Goal: Task Accomplishment & Management: Use online tool/utility

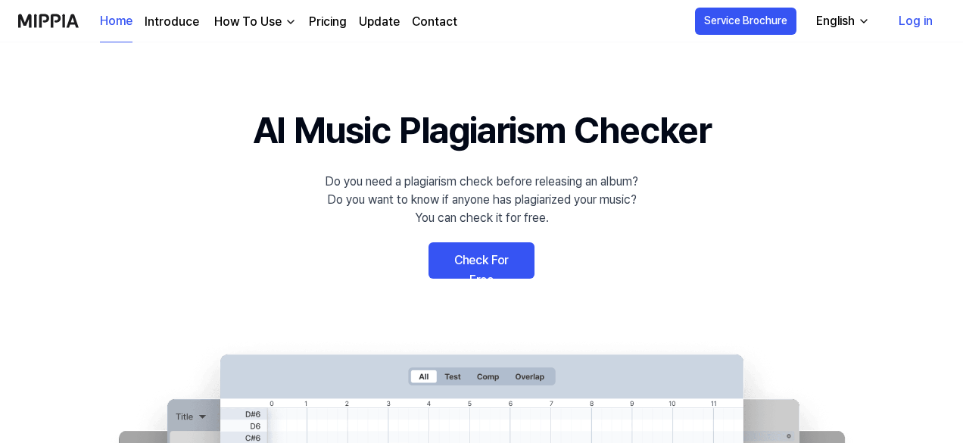
click at [475, 253] on link "Check For Free" at bounding box center [482, 260] width 106 height 36
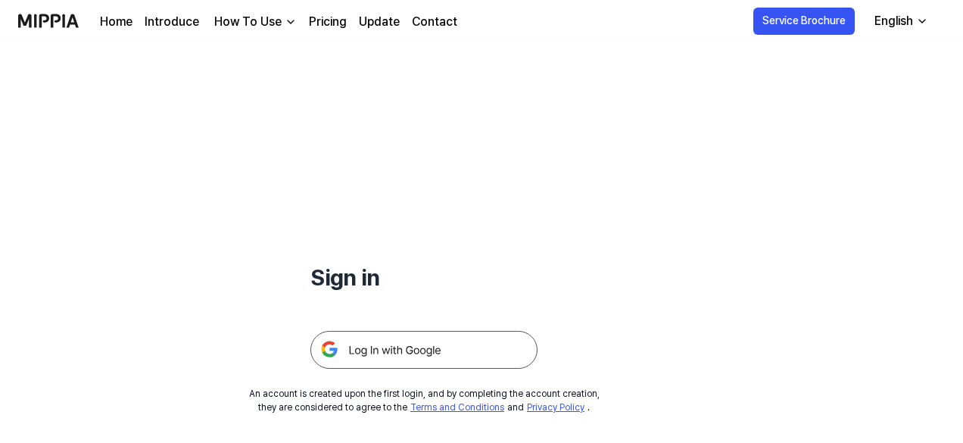
click at [430, 357] on img at bounding box center [423, 350] width 227 height 38
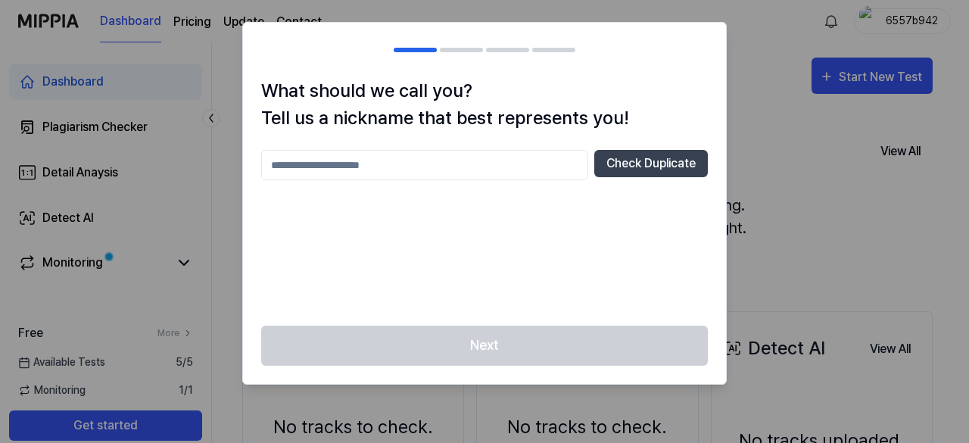
click at [509, 163] on input "text" at bounding box center [424, 165] width 327 height 30
type input "*"
type input "*******"
click at [672, 155] on button "Check Duplicate" at bounding box center [651, 163] width 114 height 27
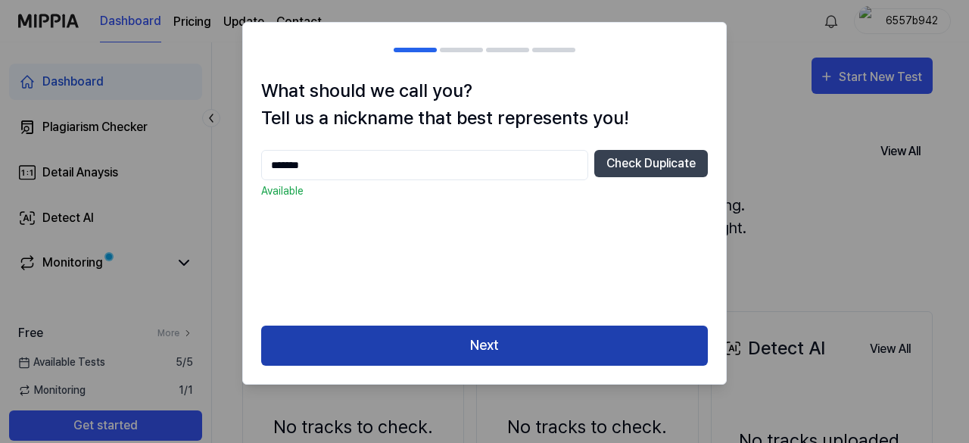
click at [571, 335] on button "Next" at bounding box center [484, 346] width 447 height 40
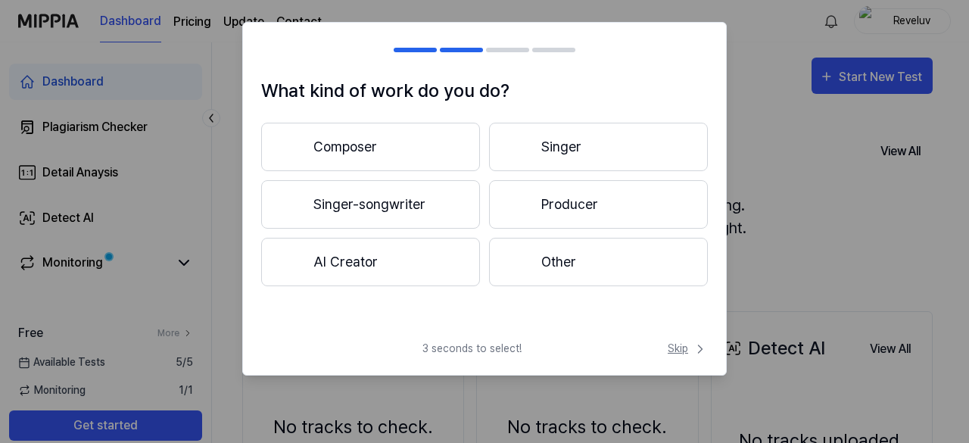
click at [688, 343] on span "Skip" at bounding box center [688, 349] width 40 height 16
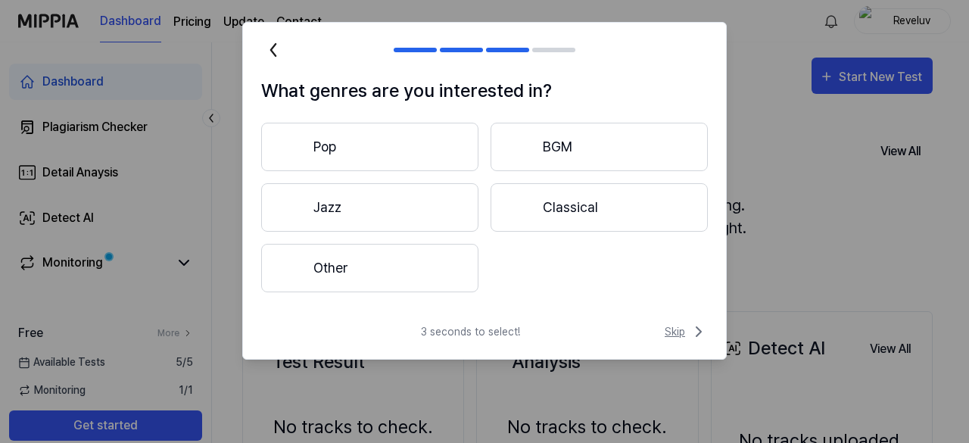
click at [697, 332] on icon at bounding box center [699, 332] width 18 height 18
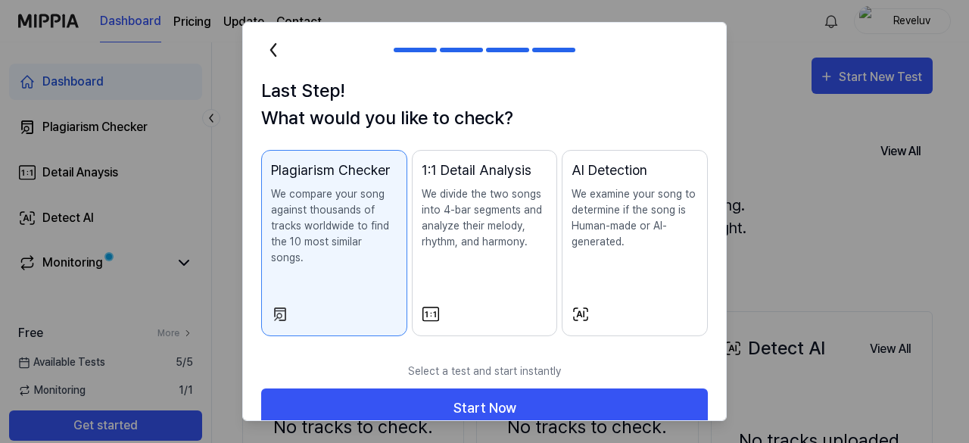
click at [687, 333] on div "Last Step! What would you like to check? Plagiarism Checker We compare your son…" at bounding box center [484, 215] width 483 height 277
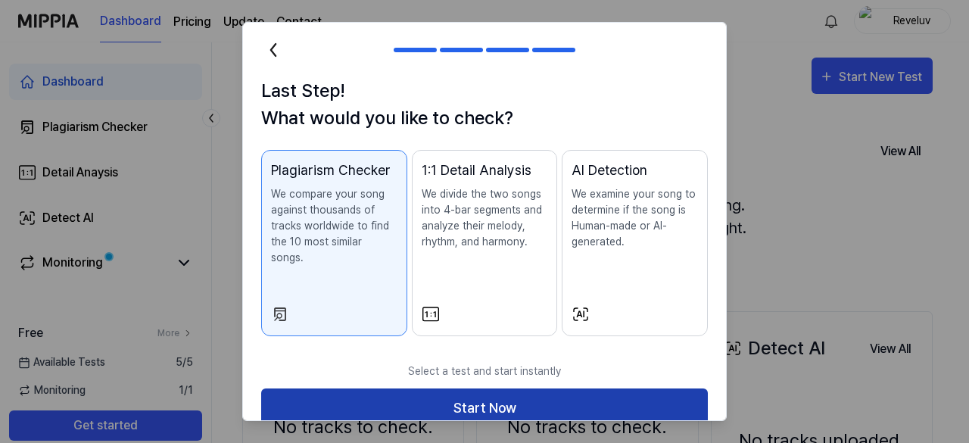
click at [647, 388] on button "Start Now" at bounding box center [484, 408] width 447 height 40
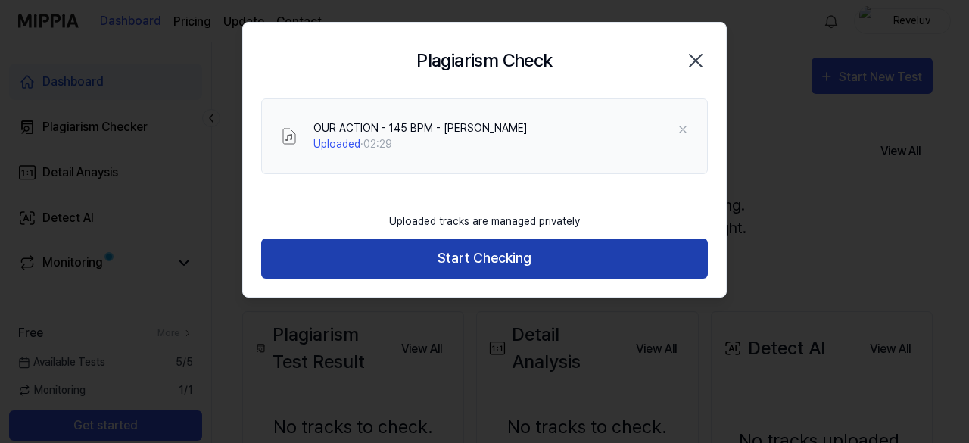
click at [639, 269] on button "Start Checking" at bounding box center [484, 259] width 447 height 40
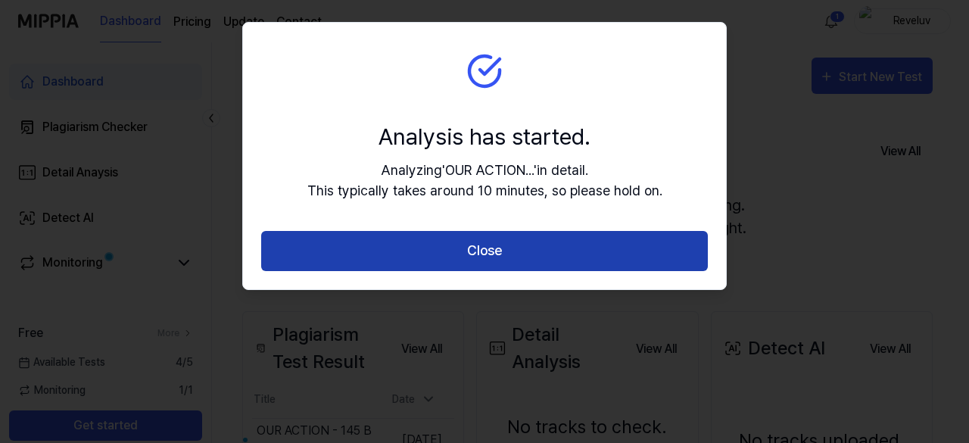
click at [606, 242] on button "Close" at bounding box center [484, 251] width 447 height 40
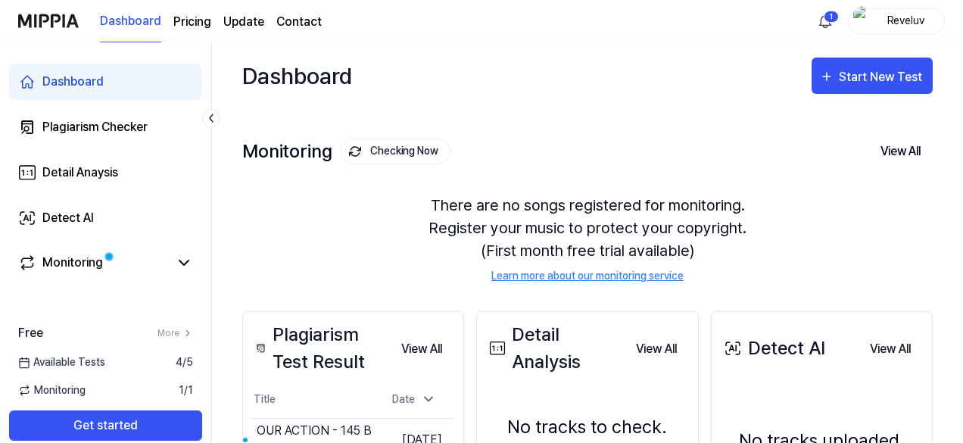
scroll to position [239, 0]
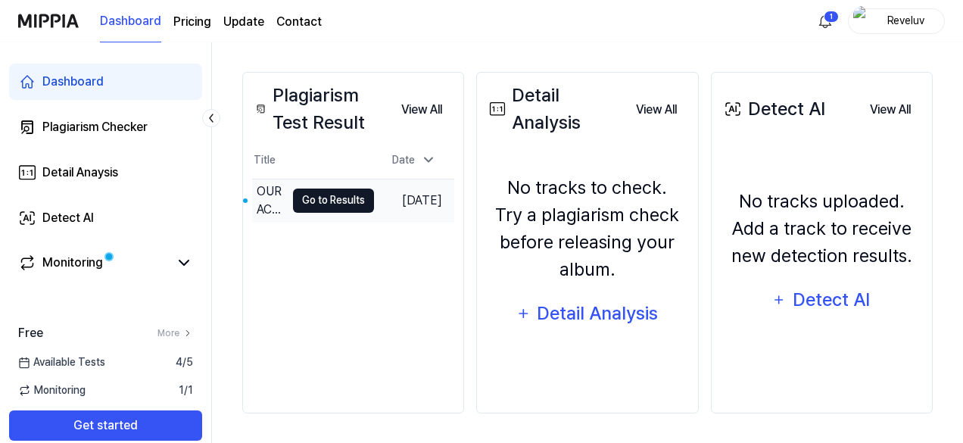
click at [351, 198] on button "Go to Results" at bounding box center [333, 201] width 81 height 24
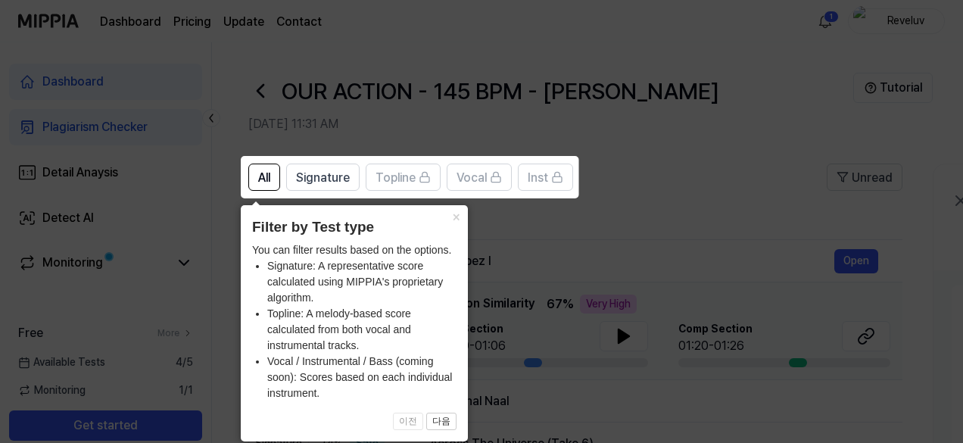
click at [562, 250] on icon at bounding box center [484, 221] width 969 height 443
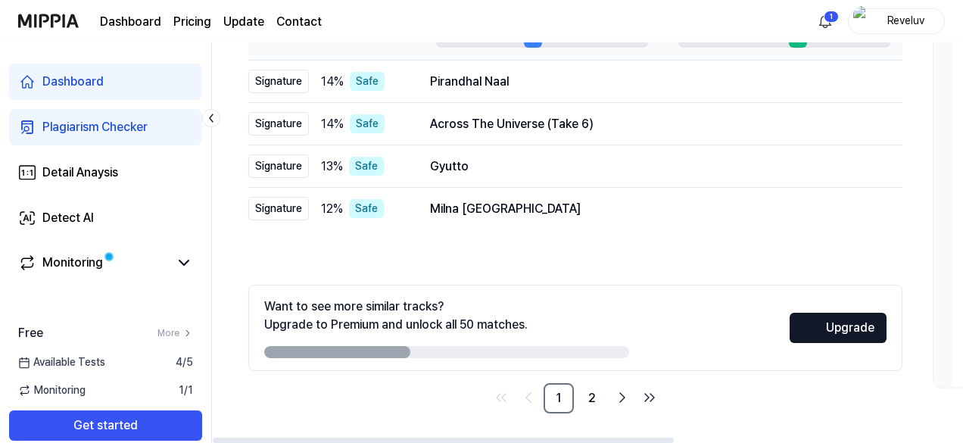
scroll to position [42, 0]
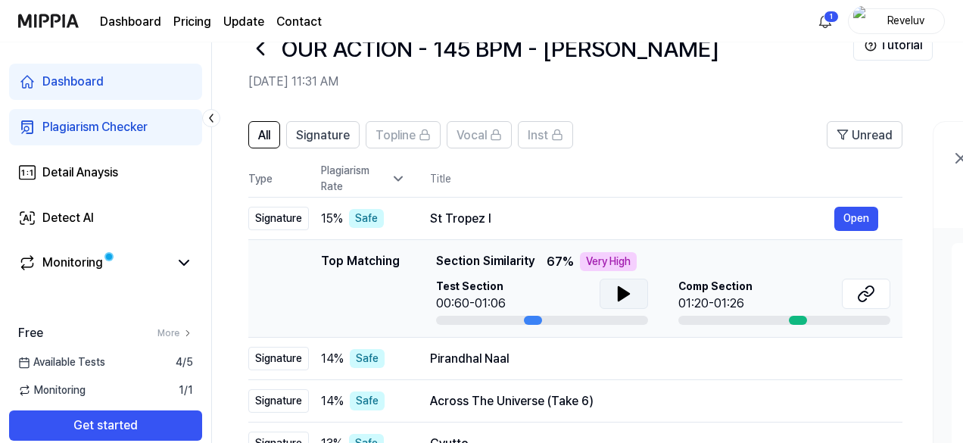
click at [619, 292] on icon at bounding box center [624, 294] width 11 height 14
click at [619, 292] on icon at bounding box center [620, 294] width 3 height 12
click at [619, 292] on icon at bounding box center [624, 294] width 11 height 14
click at [863, 293] on icon at bounding box center [866, 294] width 18 height 18
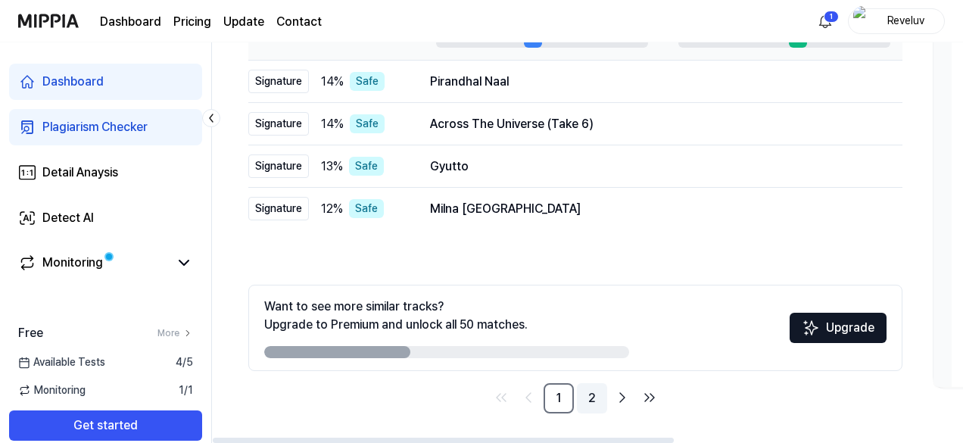
click at [593, 396] on link "2" at bounding box center [592, 398] width 30 height 30
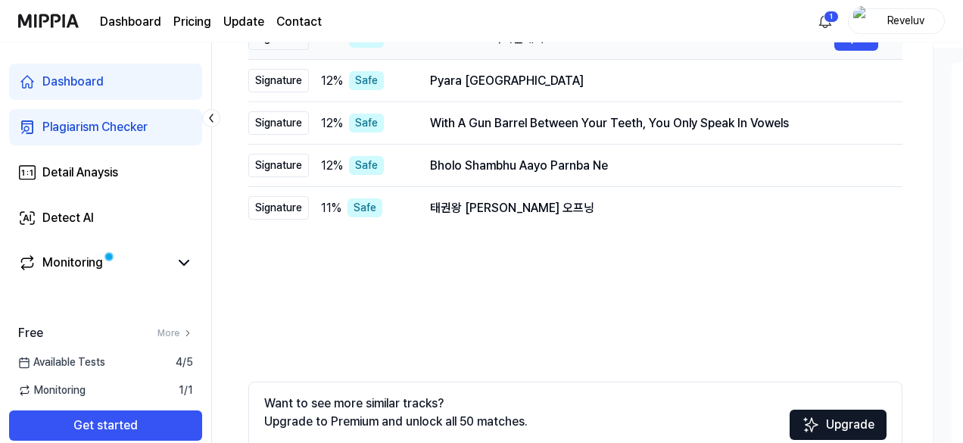
scroll to position [0, 0]
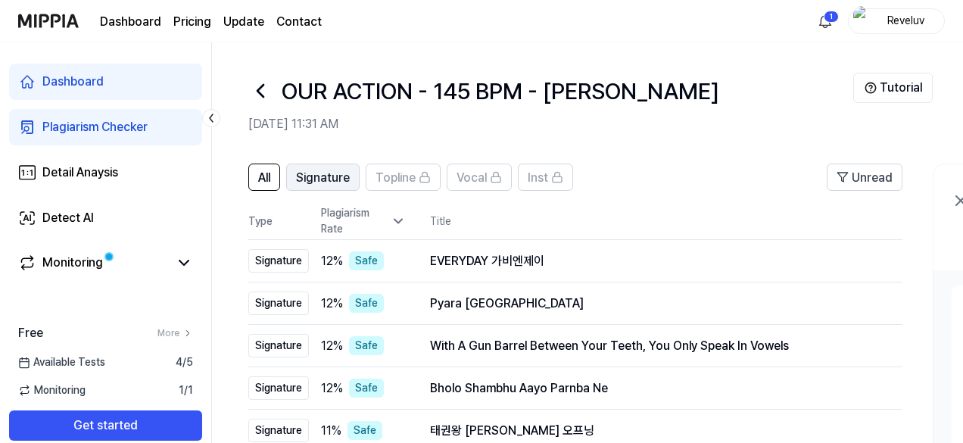
click at [338, 167] on button "Signature" at bounding box center [322, 177] width 73 height 27
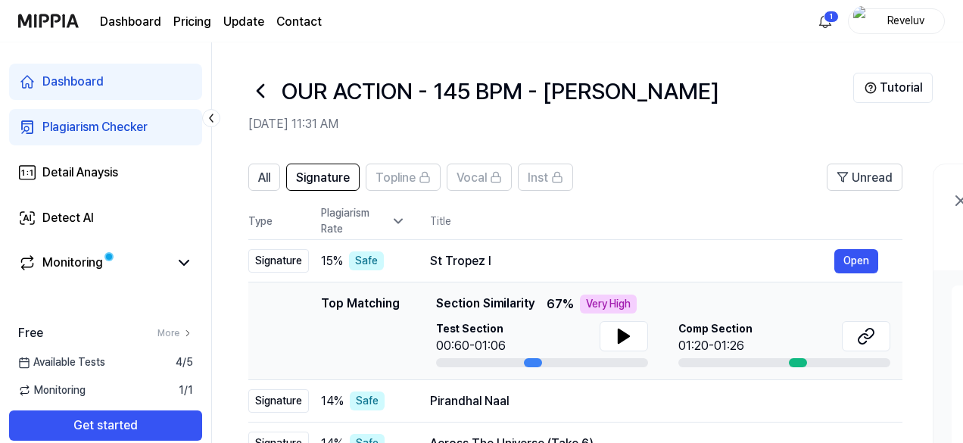
click at [379, 217] on div "Plagiarism Rate" at bounding box center [363, 221] width 85 height 32
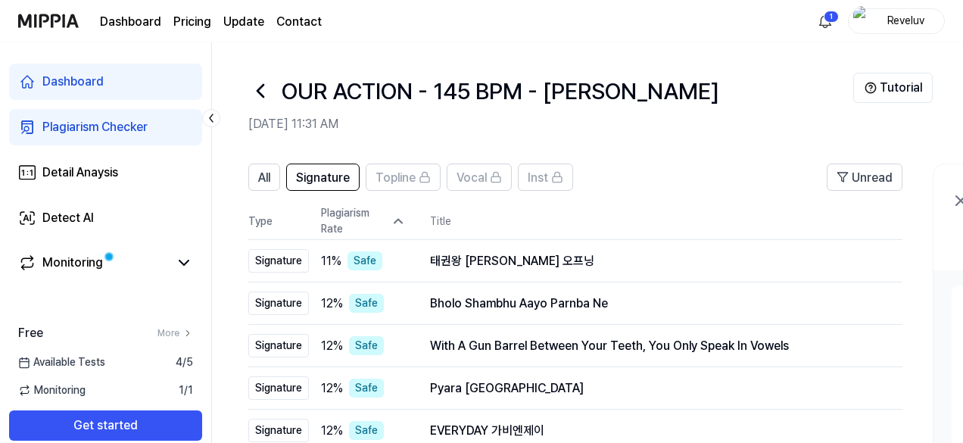
click at [379, 217] on div "Plagiarism Rate" at bounding box center [363, 221] width 85 height 32
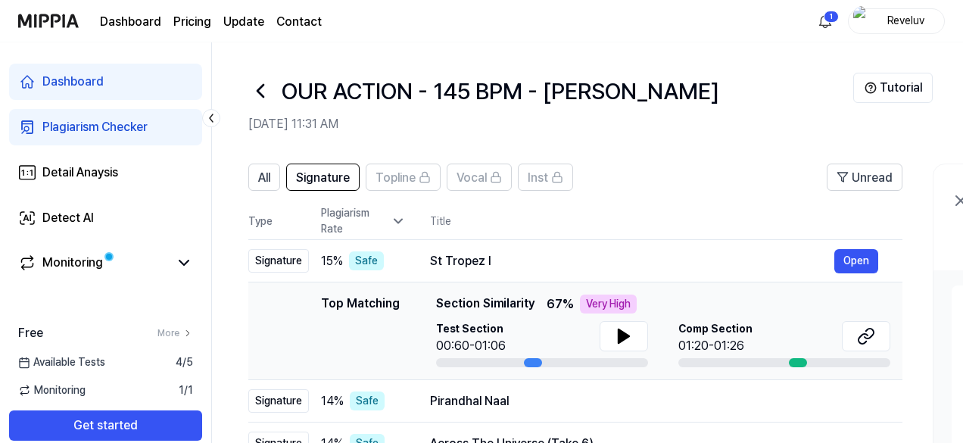
click at [379, 217] on div "Plagiarism Rate" at bounding box center [363, 221] width 85 height 32
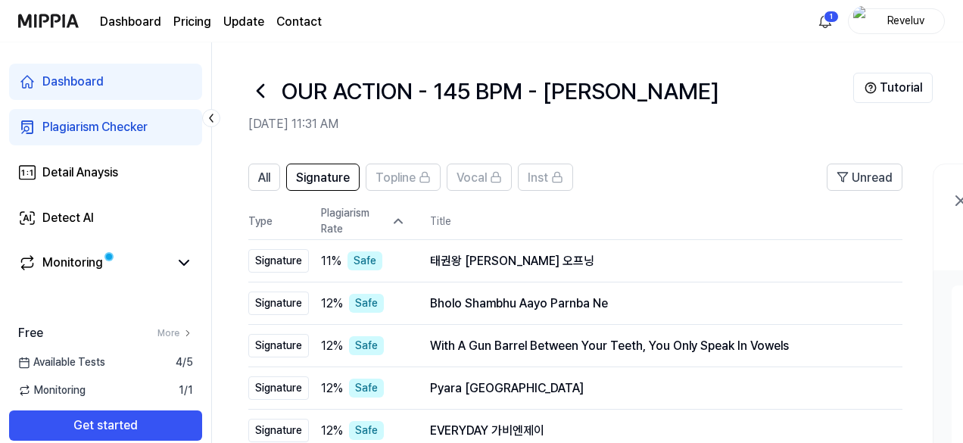
click at [379, 217] on div "Plagiarism Rate" at bounding box center [363, 221] width 85 height 32
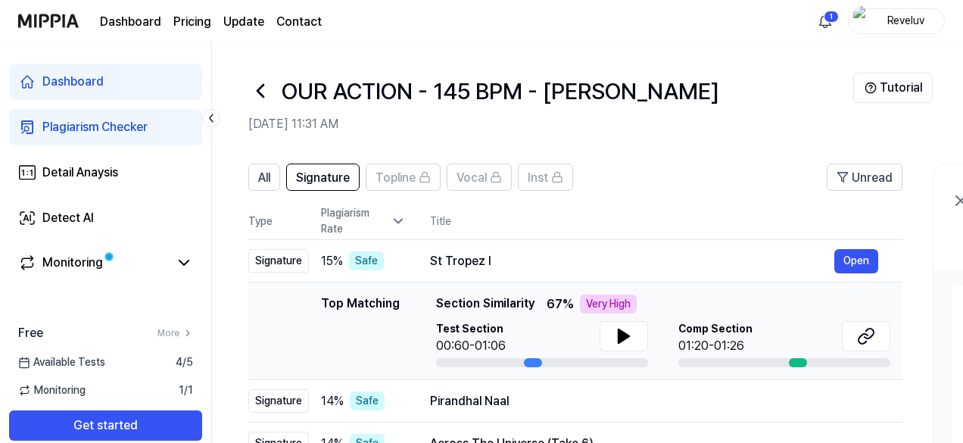
click at [441, 217] on th "Title" at bounding box center [666, 221] width 472 height 36
click at [842, 181] on icon at bounding box center [841, 177] width 12 height 12
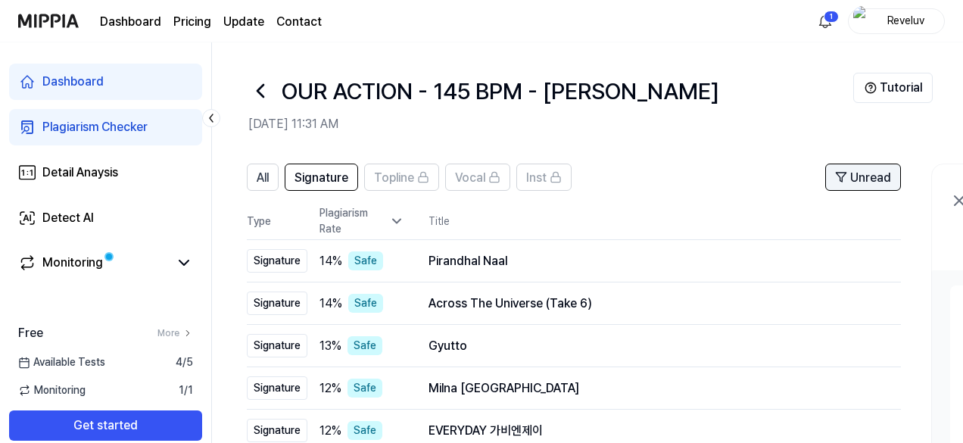
click at [842, 181] on polygon at bounding box center [841, 177] width 10 height 9
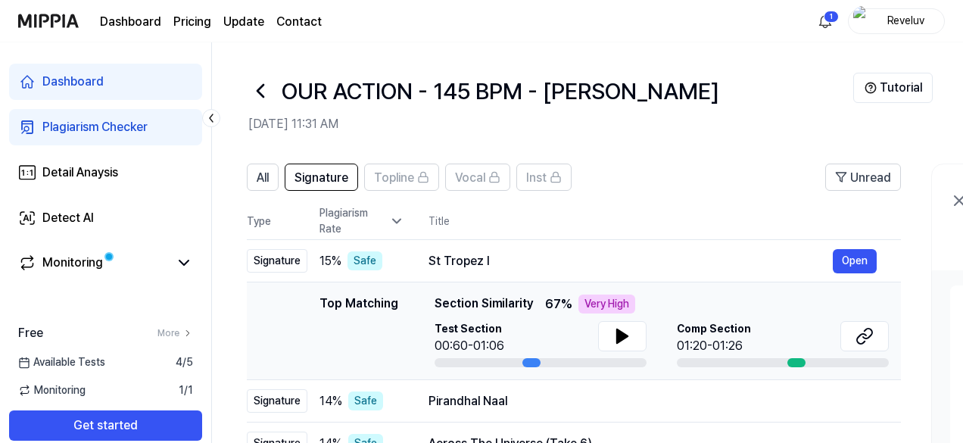
scroll to position [0, 0]
drag, startPoint x: 539, startPoint y: 302, endPoint x: 562, endPoint y: 302, distance: 22.7
click at [562, 302] on div "Top Matching Section Similarity 67 % Very High" at bounding box center [663, 304] width 454 height 19
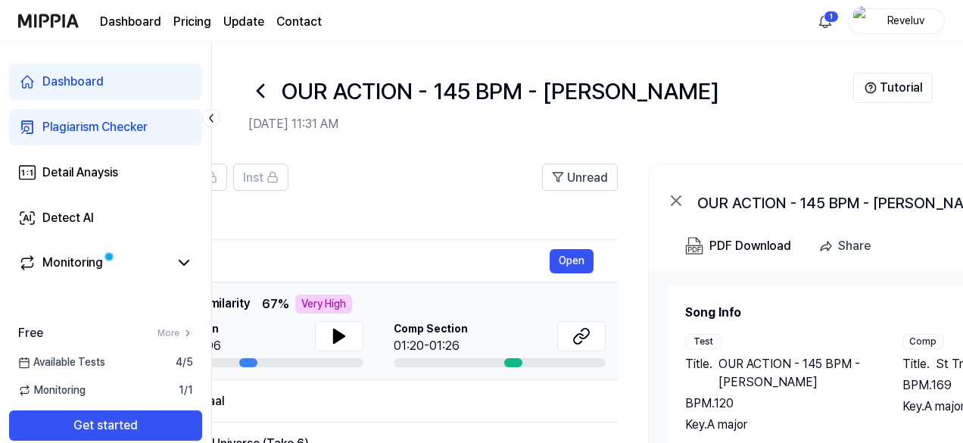
drag, startPoint x: 566, startPoint y: 301, endPoint x: 258, endPoint y: 304, distance: 307.4
click at [262, 304] on span "67 %" at bounding box center [275, 304] width 27 height 18
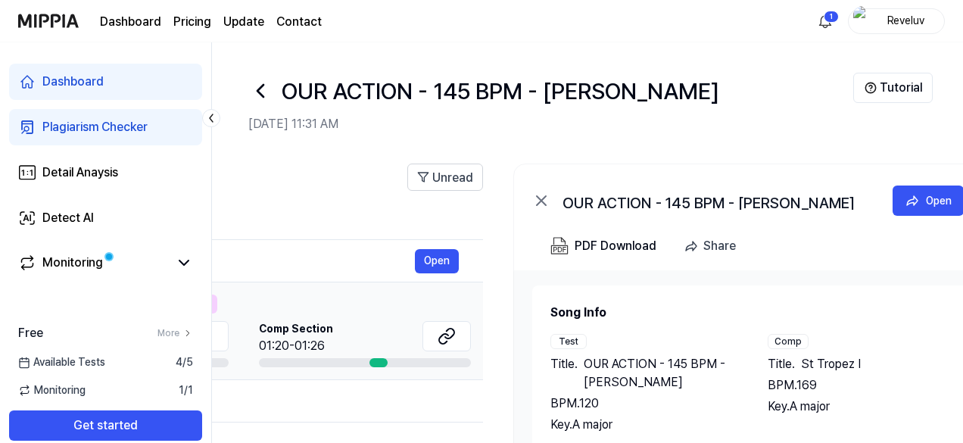
scroll to position [0, 469]
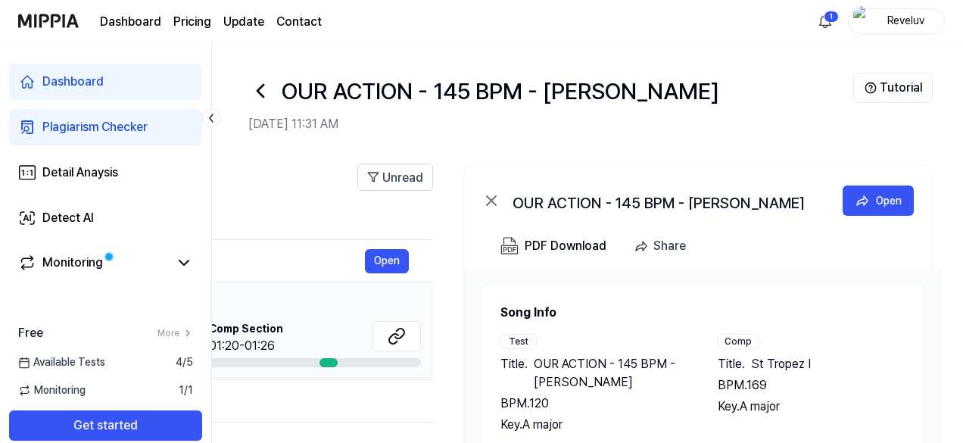
drag, startPoint x: 722, startPoint y: 303, endPoint x: 429, endPoint y: 301, distance: 293.0
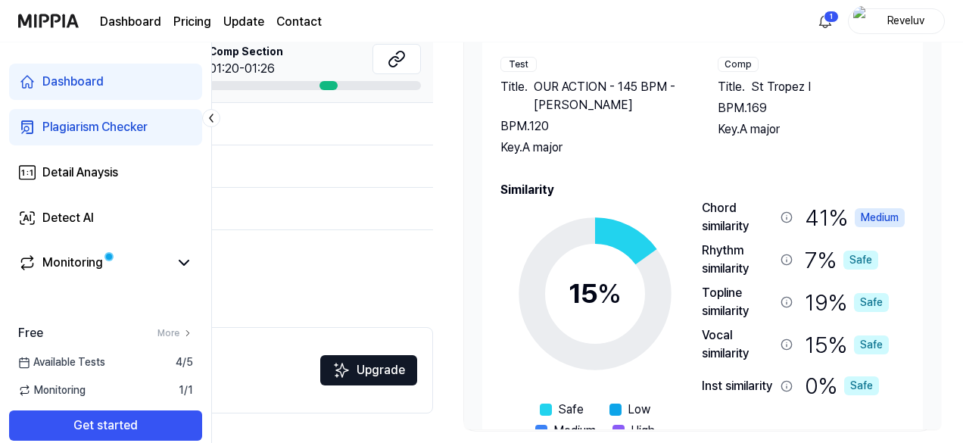
scroll to position [0, 0]
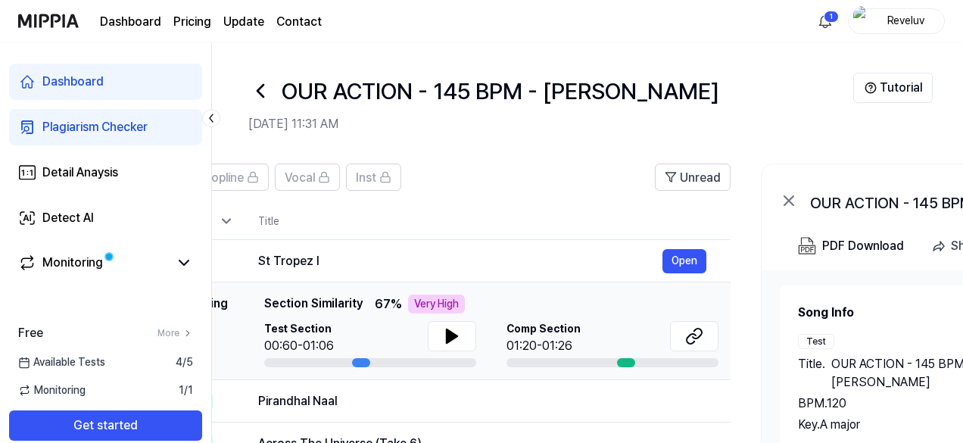
drag, startPoint x: 603, startPoint y: 288, endPoint x: 912, endPoint y: 282, distance: 309.0
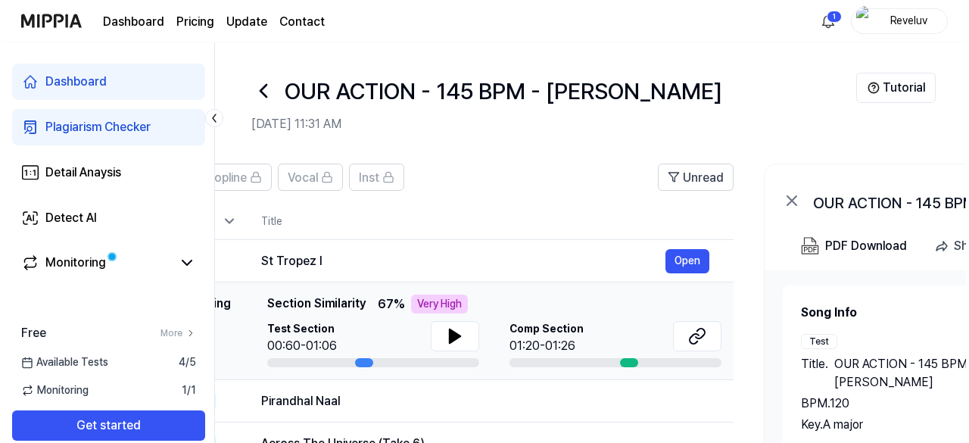
scroll to position [0, 150]
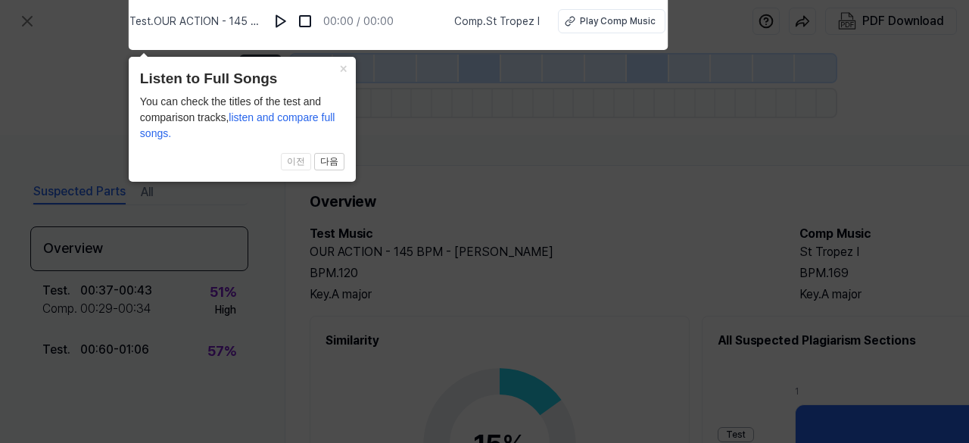
click at [506, 117] on icon at bounding box center [484, 217] width 969 height 451
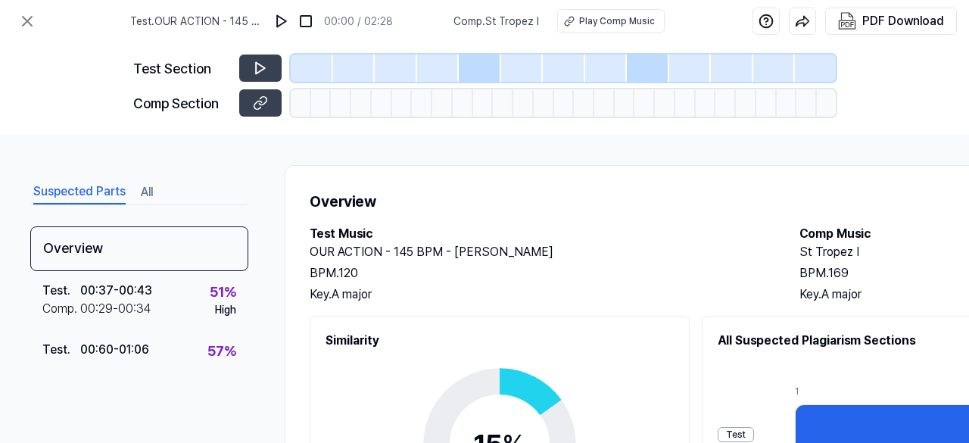
drag, startPoint x: 465, startPoint y: 184, endPoint x: 586, endPoint y: 178, distance: 121.3
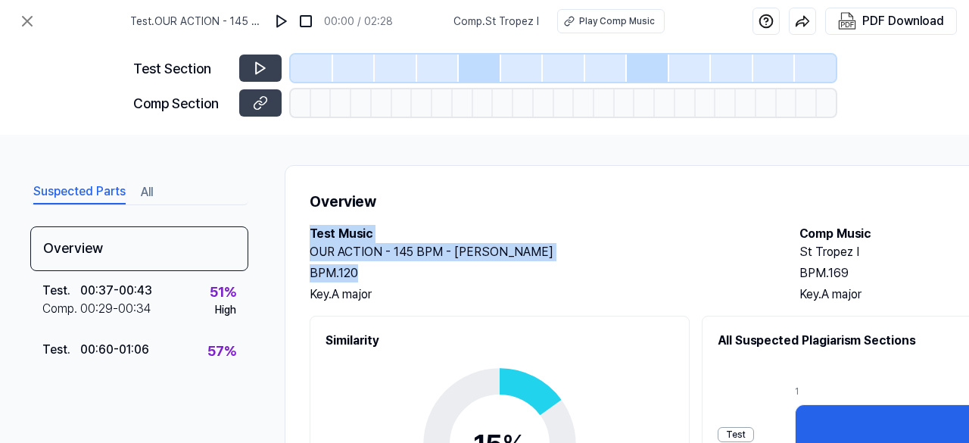
drag, startPoint x: 512, startPoint y: 276, endPoint x: 522, endPoint y: 170, distance: 105.8
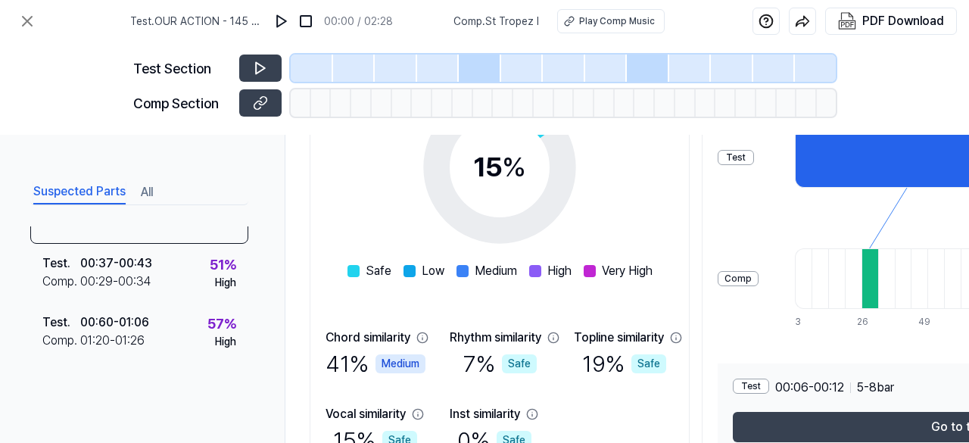
scroll to position [367, 0]
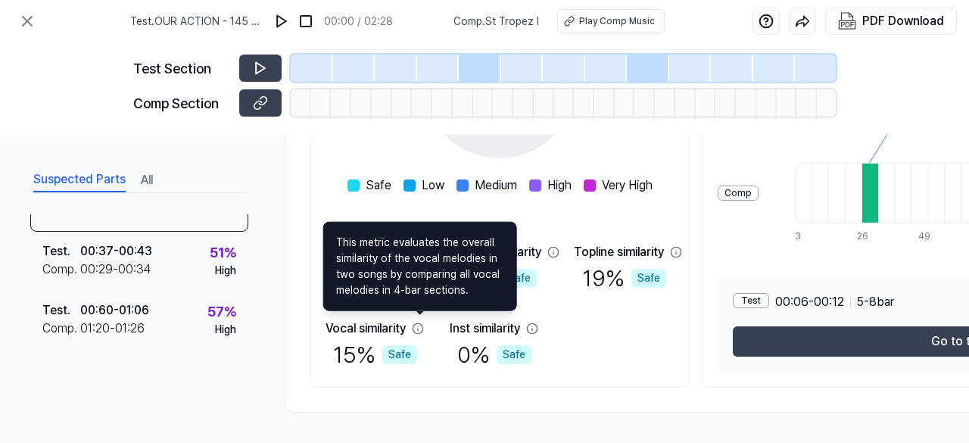
click at [422, 323] on icon at bounding box center [418, 329] width 12 height 12
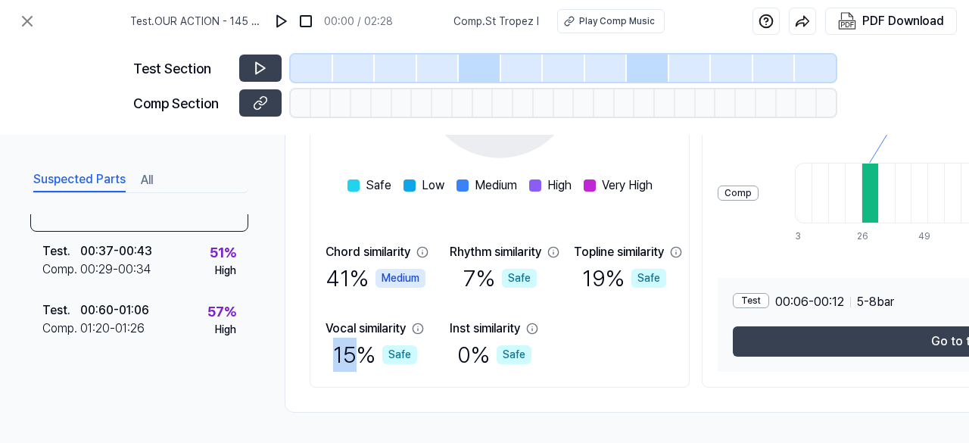
click at [422, 323] on icon at bounding box center [418, 329] width 12 height 12
click at [445, 320] on div "Chord similarity 41 % Medium Rhythm similarity 7 % Safe Topline similarity 19 %…" at bounding box center [500, 307] width 348 height 129
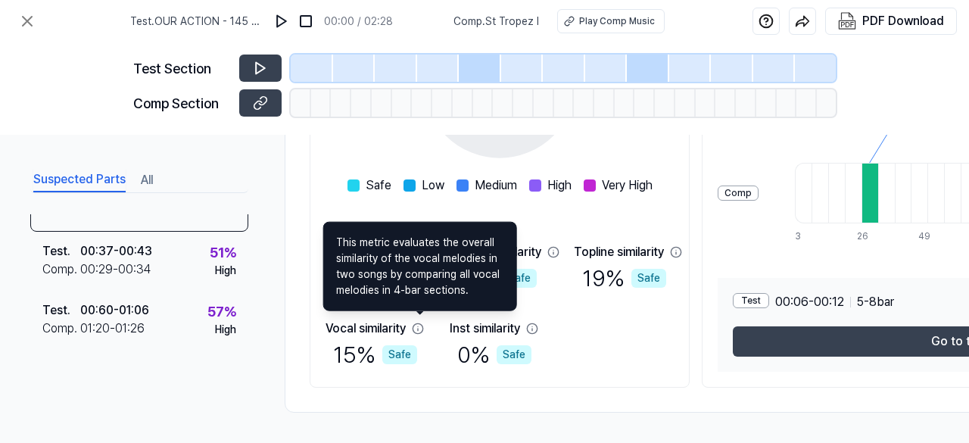
click at [641, 285] on div "19 % Safe" at bounding box center [624, 278] width 84 height 34
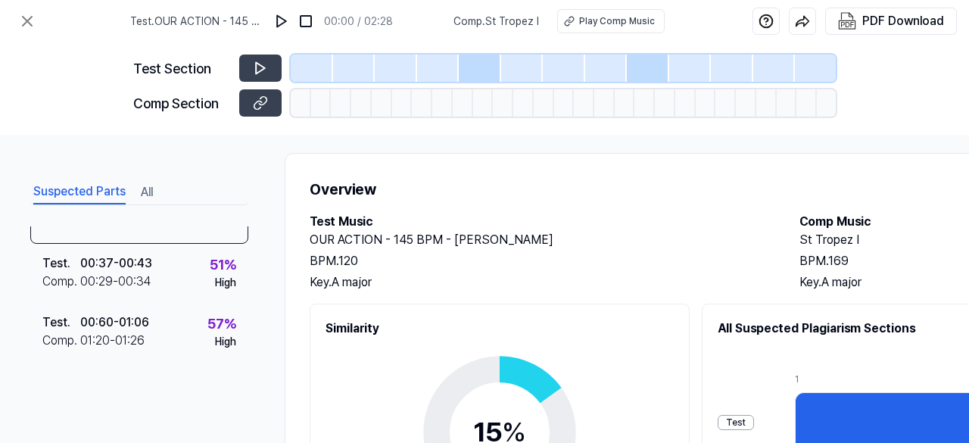
scroll to position [0, 0]
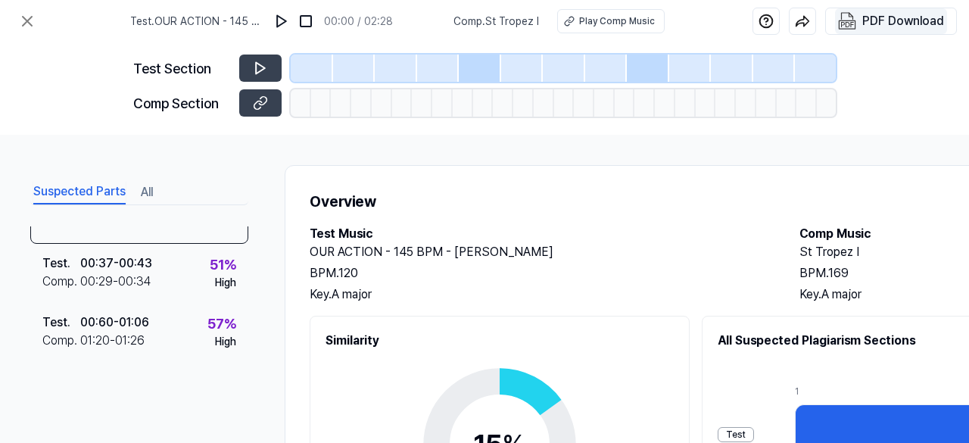
click at [878, 11] on div "PDF Download" at bounding box center [903, 21] width 82 height 20
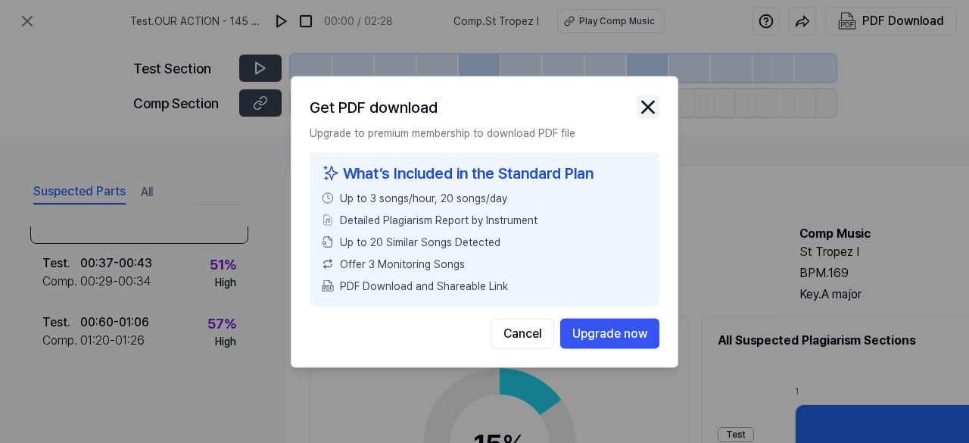
click at [649, 104] on img "button" at bounding box center [648, 106] width 23 height 23
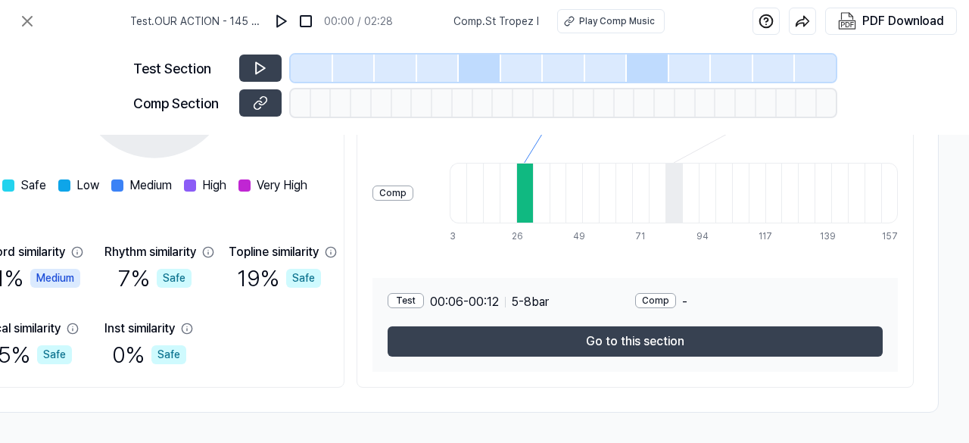
scroll to position [89, 351]
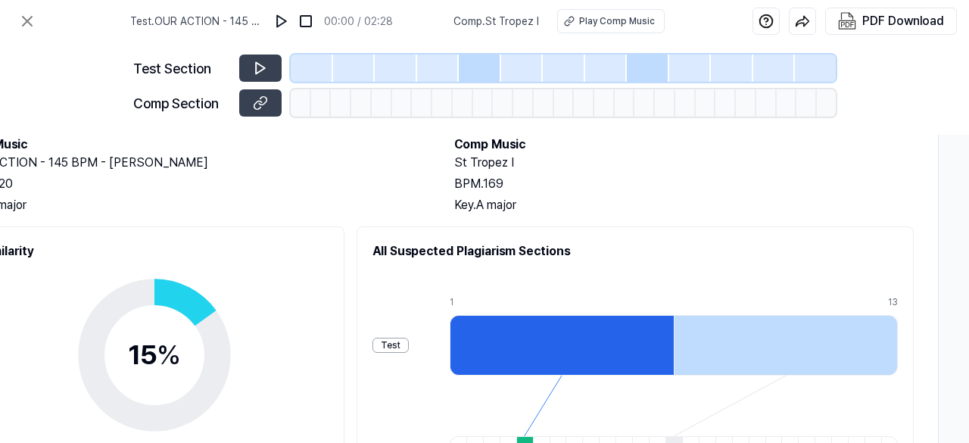
click at [565, 343] on div at bounding box center [562, 345] width 224 height 61
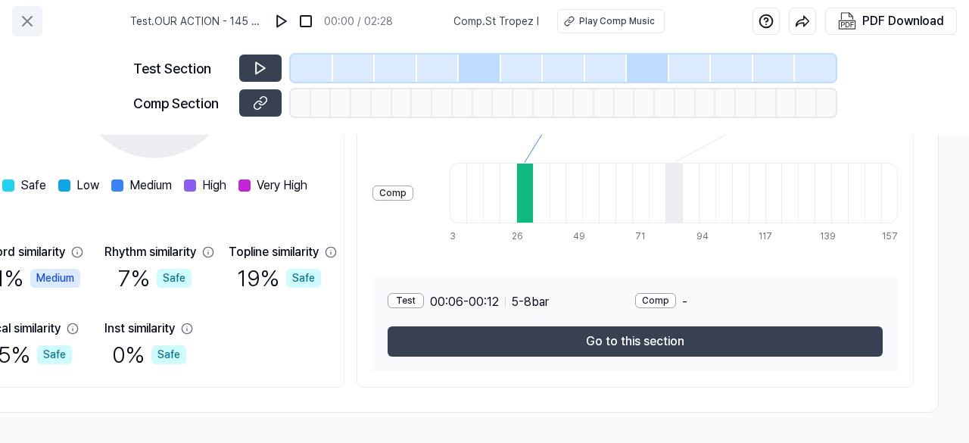
click at [22, 21] on icon at bounding box center [27, 21] width 18 height 18
